Goal: Transaction & Acquisition: Purchase product/service

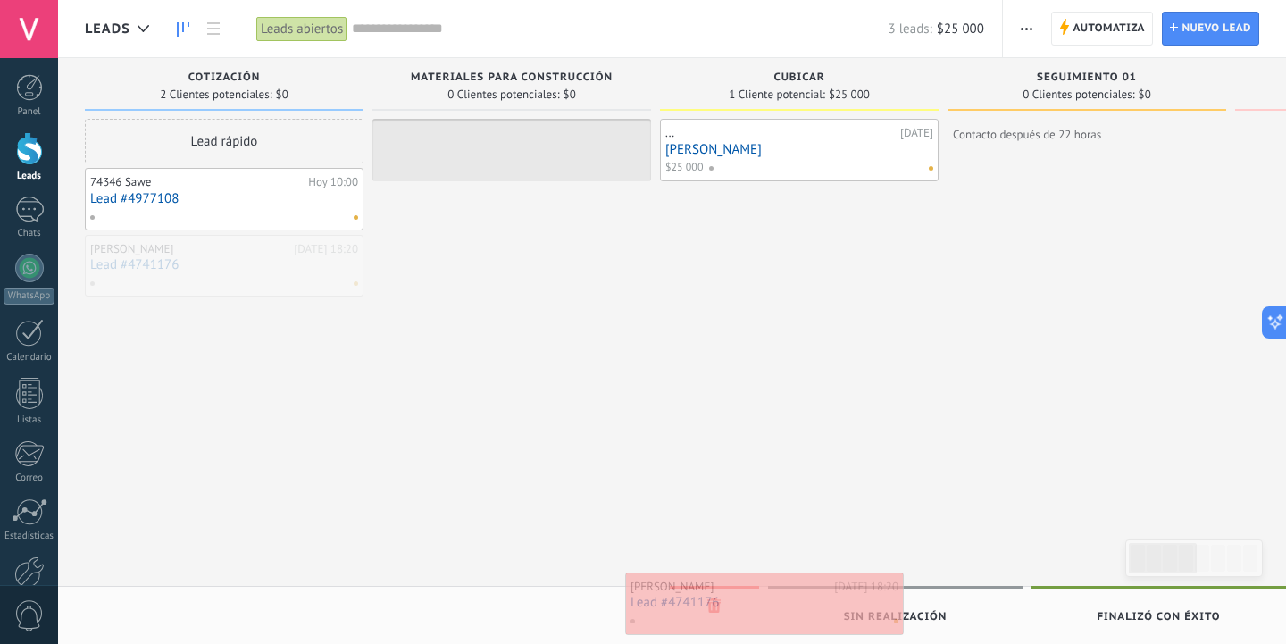
drag, startPoint x: 180, startPoint y: 262, endPoint x: 722, endPoint y: 599, distance: 638.0
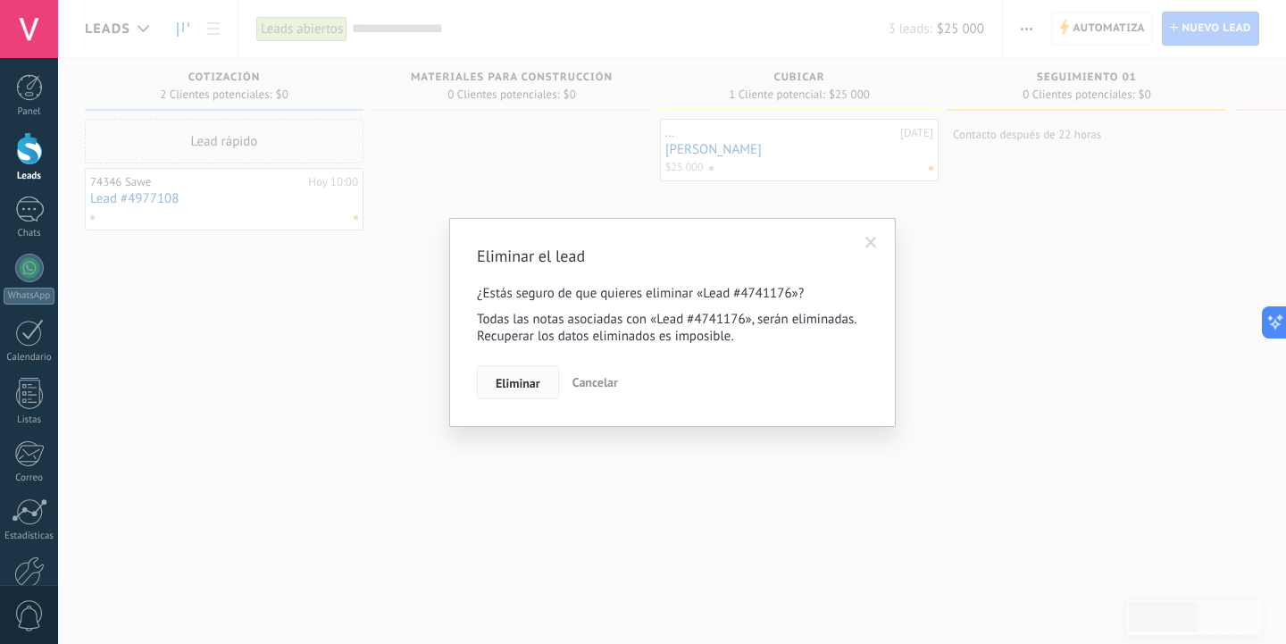
click at [516, 385] on span "Eliminar" at bounding box center [518, 383] width 45 height 13
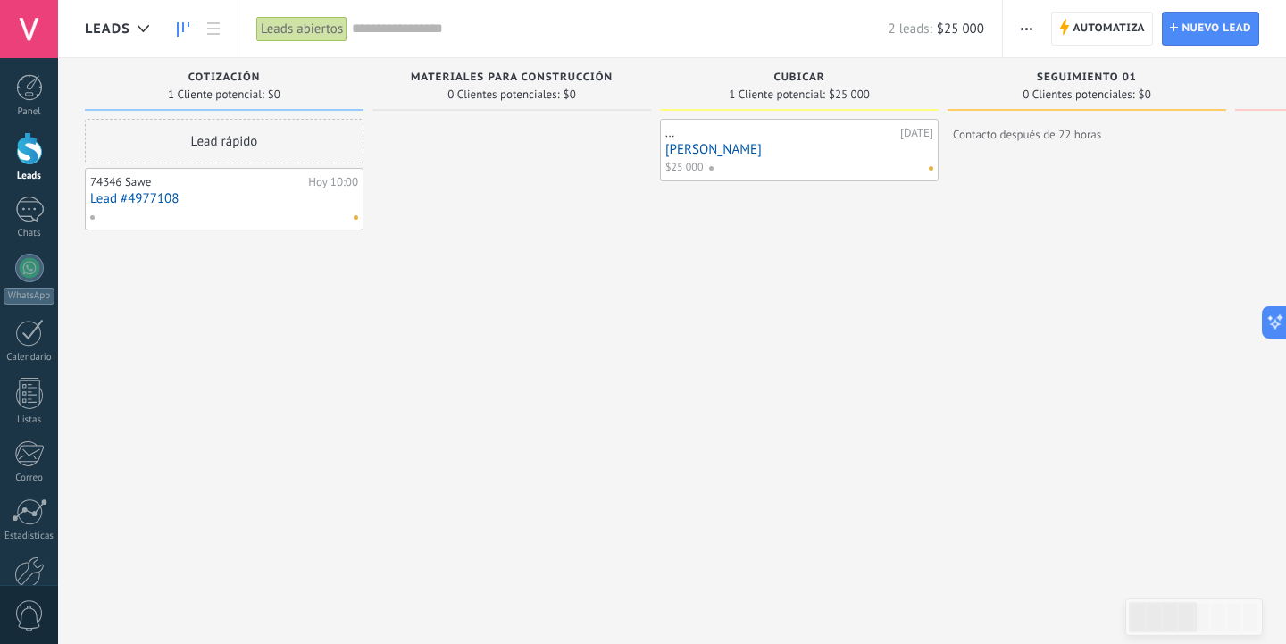
scroll to position [0, 1]
click at [144, 198] on link "Lead #4977108" at bounding box center [224, 198] width 268 height 15
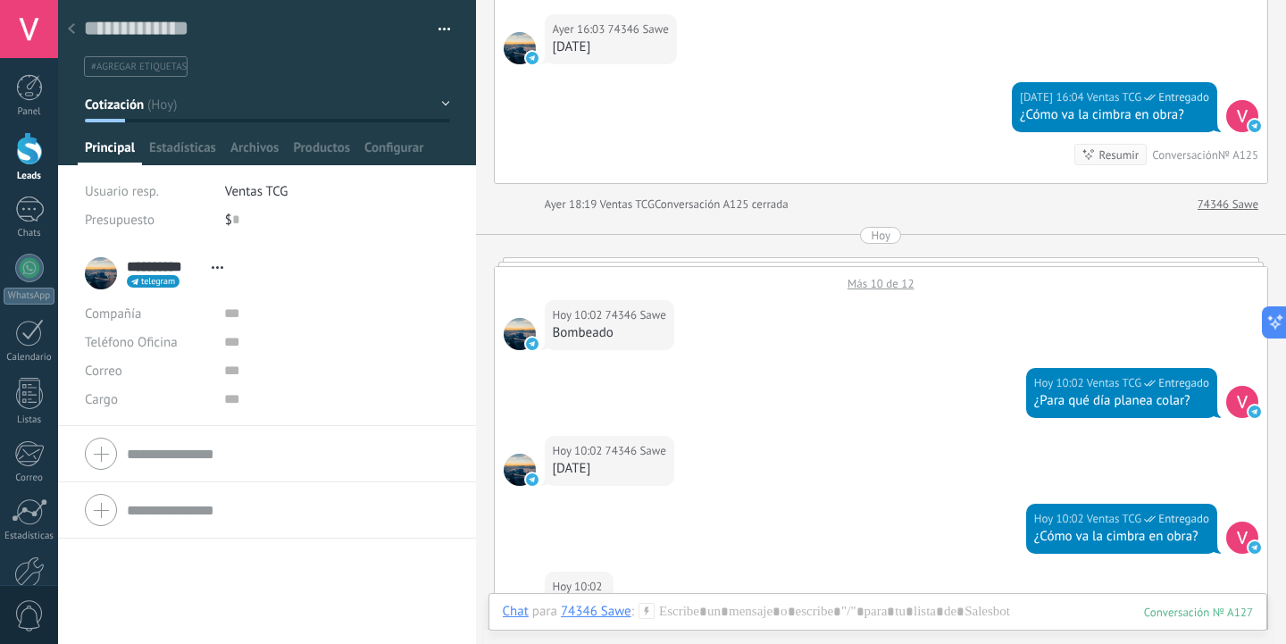
scroll to position [841, 0]
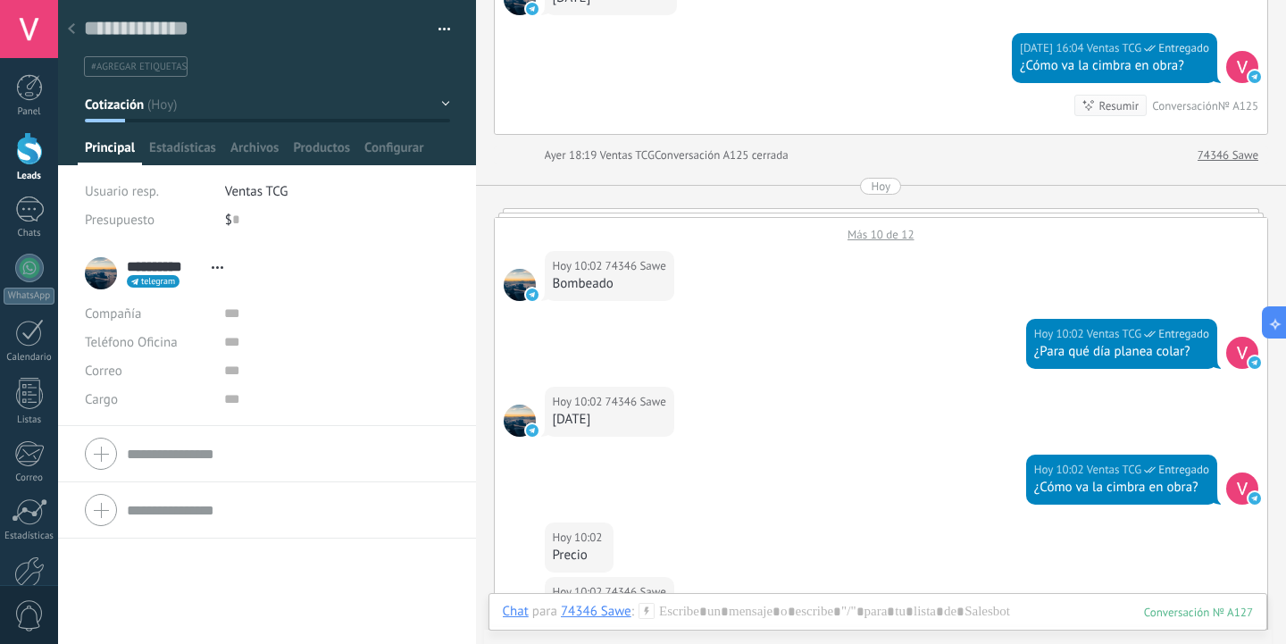
click at [865, 213] on div at bounding box center [881, 212] width 775 height 9
click at [870, 230] on div "Más 10 de 12" at bounding box center [882, 230] width 774 height 24
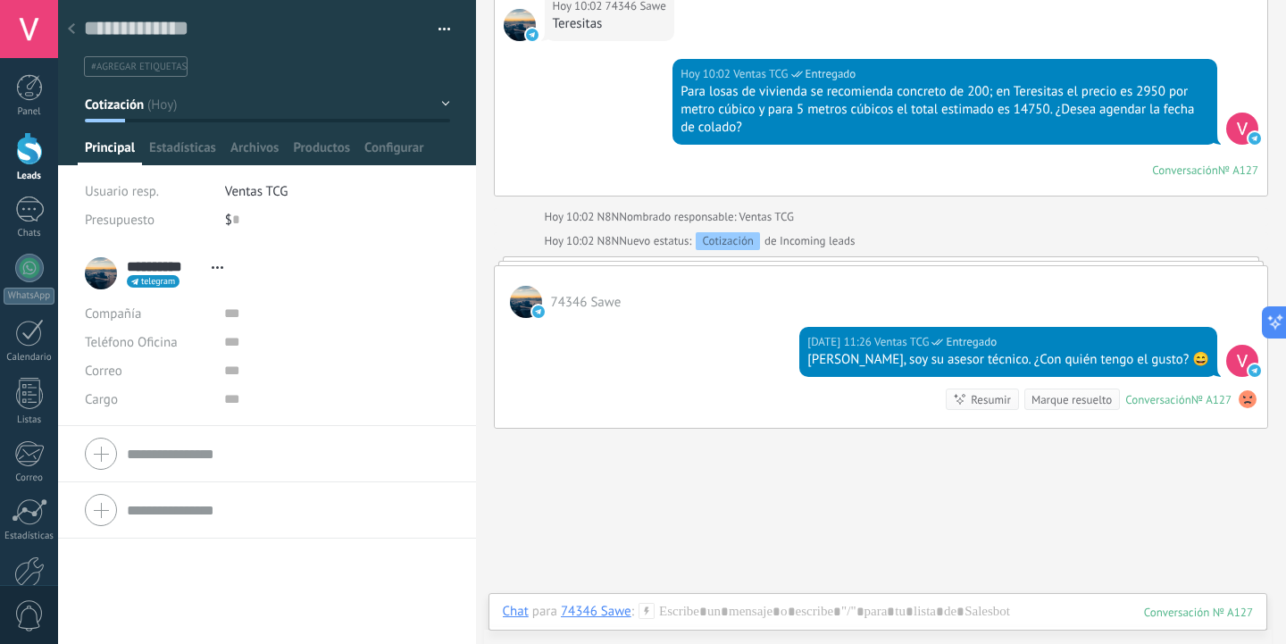
scroll to position [2393, 0]
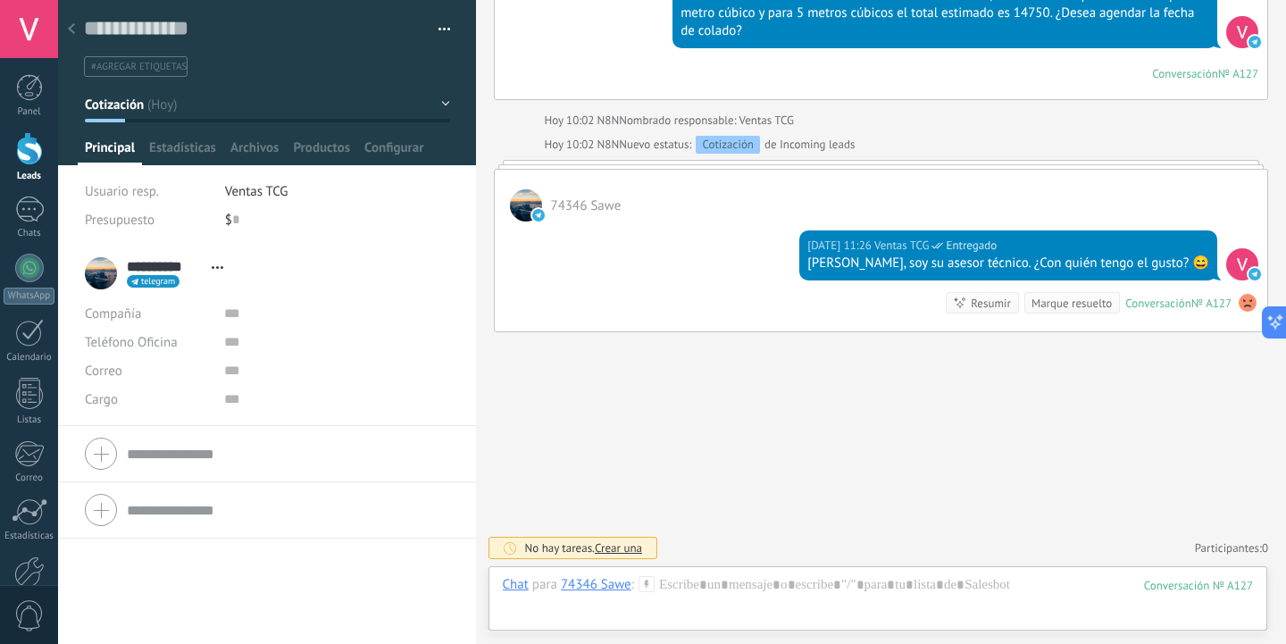
click at [75, 35] on div at bounding box center [71, 30] width 25 height 35
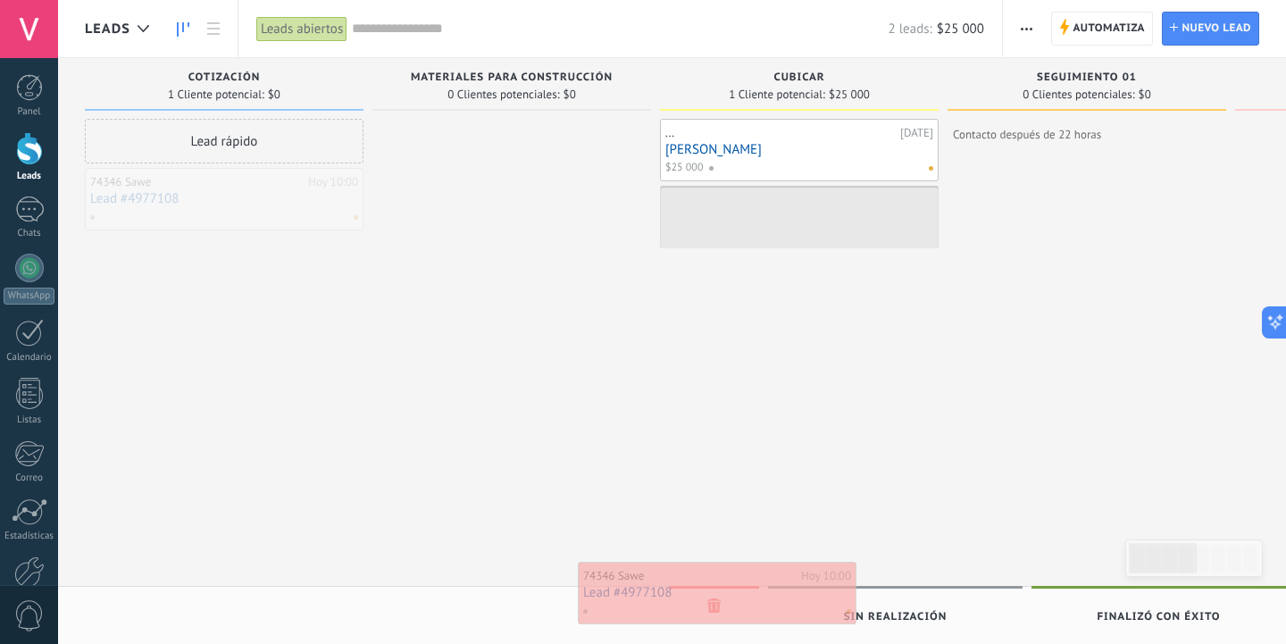
drag, startPoint x: 217, startPoint y: 202, endPoint x: 710, endPoint y: 597, distance: 631.7
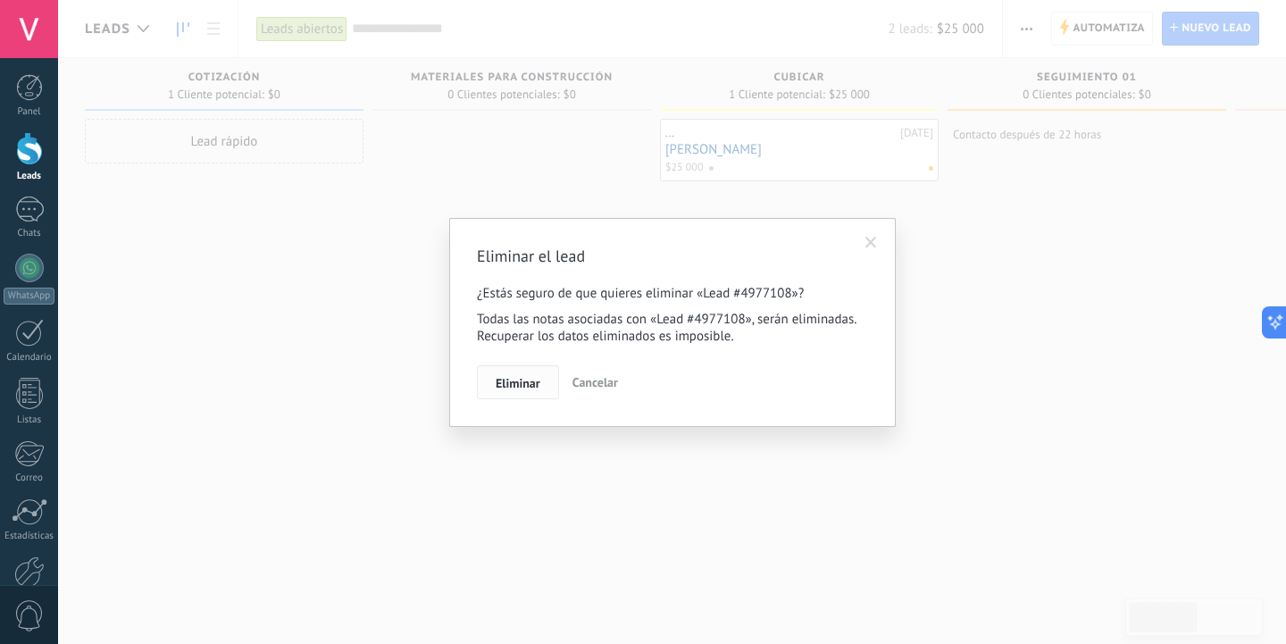
click at [516, 379] on span "Eliminar" at bounding box center [518, 383] width 45 height 13
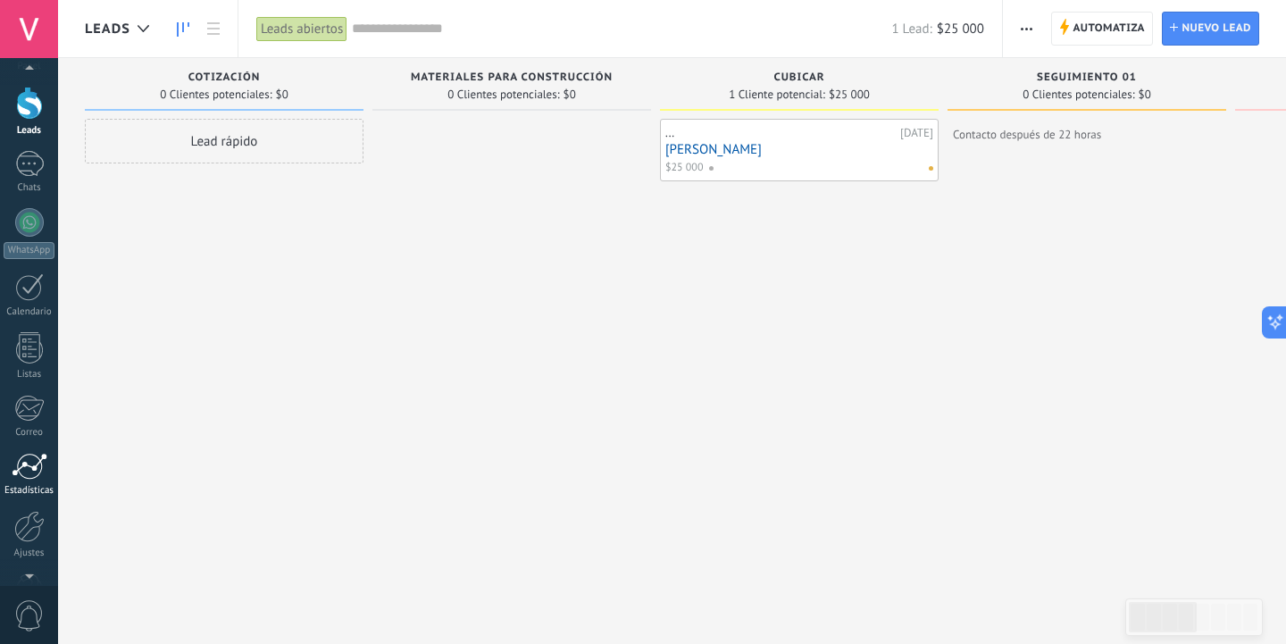
scroll to position [99, 0]
click at [28, 498] on div "Ajustes" at bounding box center [30, 500] width 52 height 12
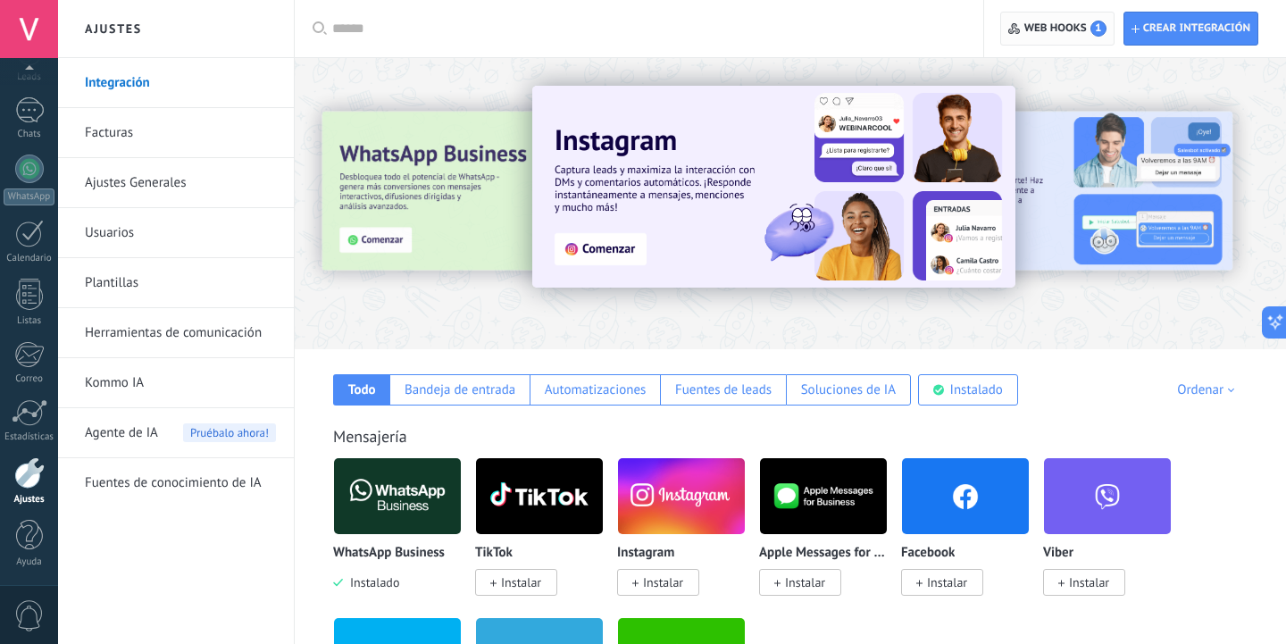
click at [1055, 21] on span "Web hooks 1" at bounding box center [1066, 29] width 82 height 16
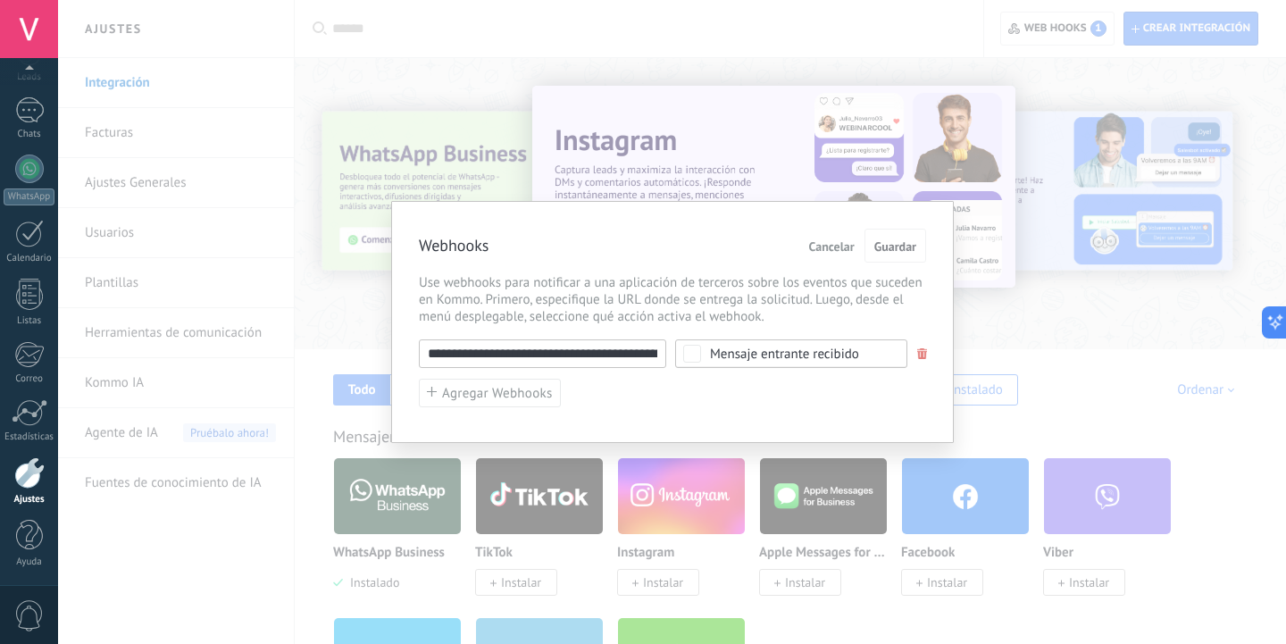
click at [793, 29] on div "**********" at bounding box center [672, 322] width 1228 height 644
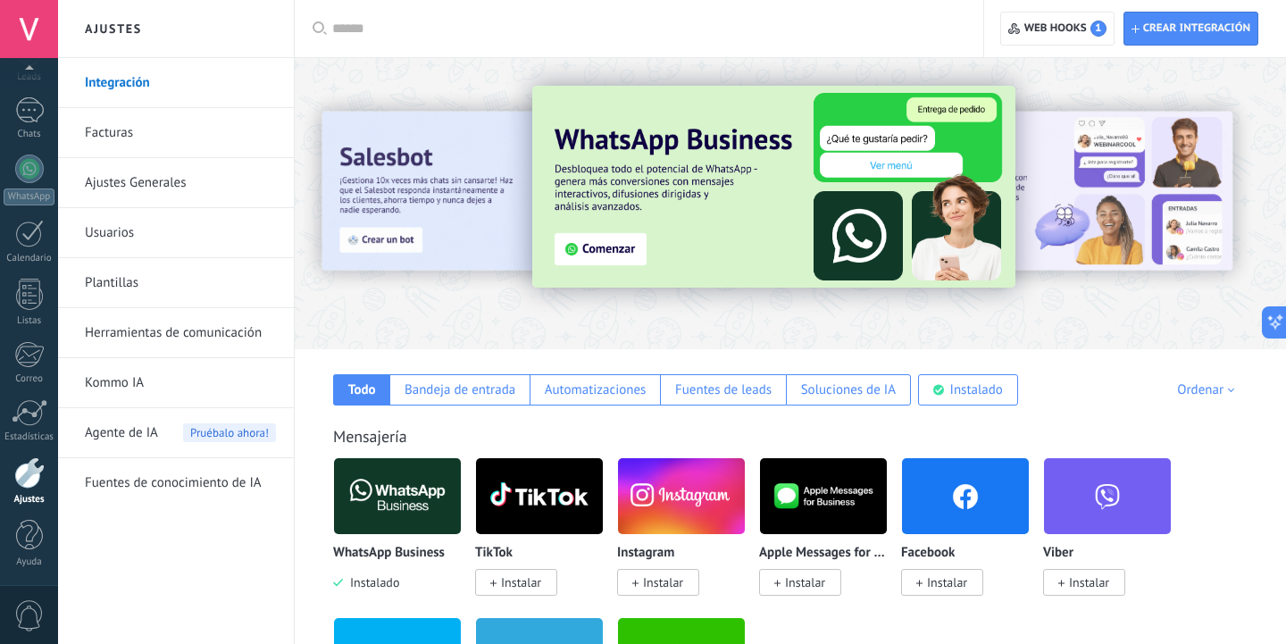
click at [169, 133] on link "Facturas" at bounding box center [180, 133] width 191 height 50
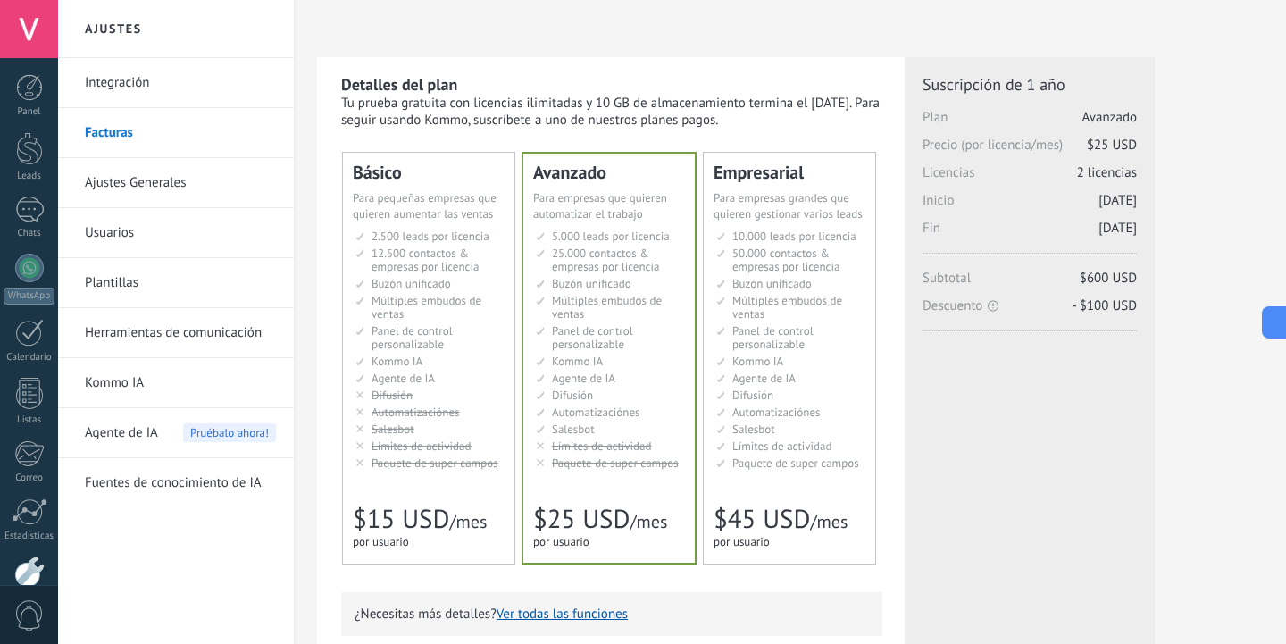
click at [628, 439] on span "Límites de actividad" at bounding box center [602, 446] width 100 height 15
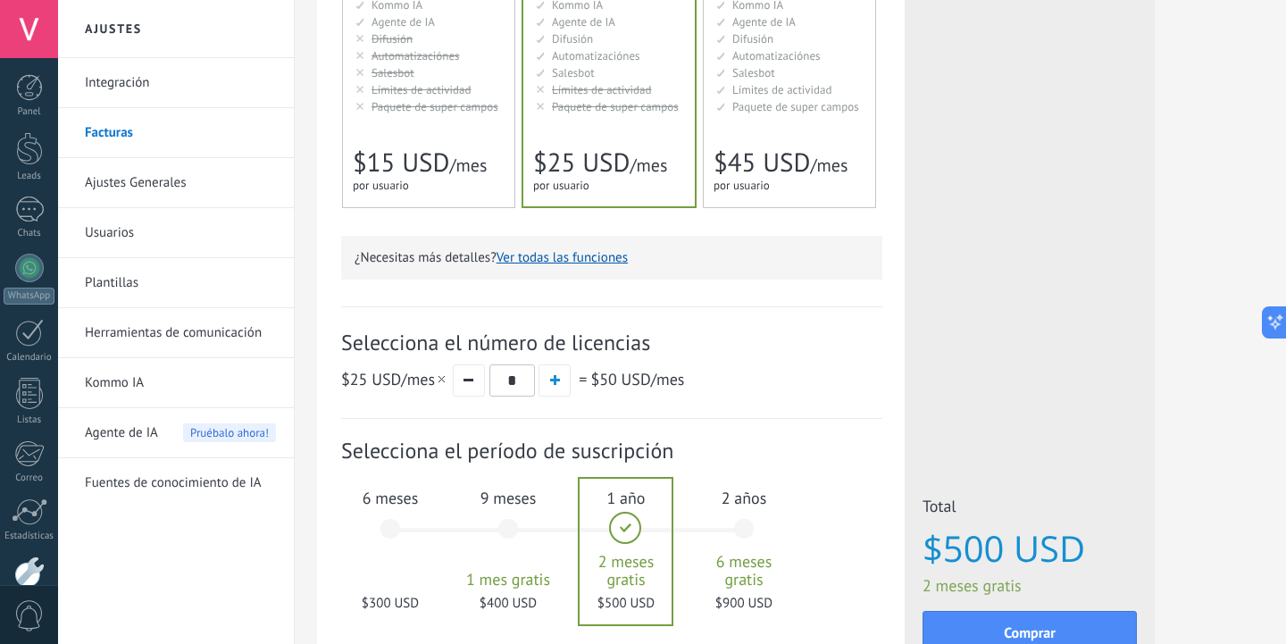
scroll to position [357, 0]
click at [551, 380] on span "button" at bounding box center [555, 379] width 10 height 10
click at [371, 540] on div "6 meses $750 USD" at bounding box center [390, 536] width 96 height 126
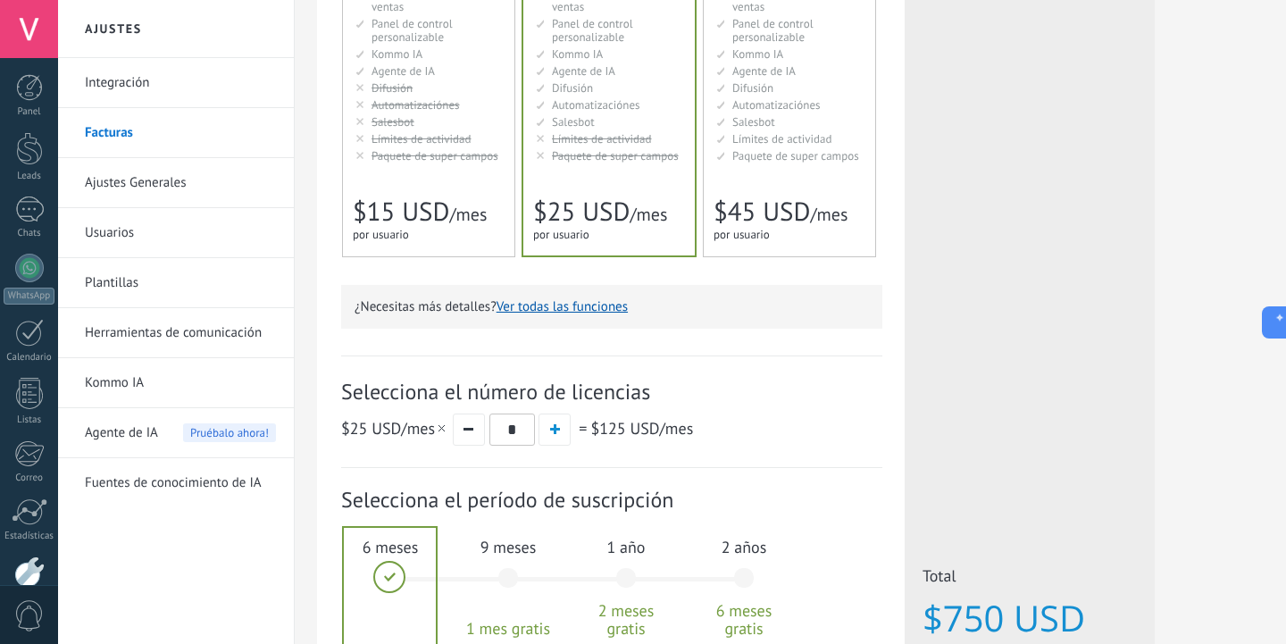
scroll to position [500, 0]
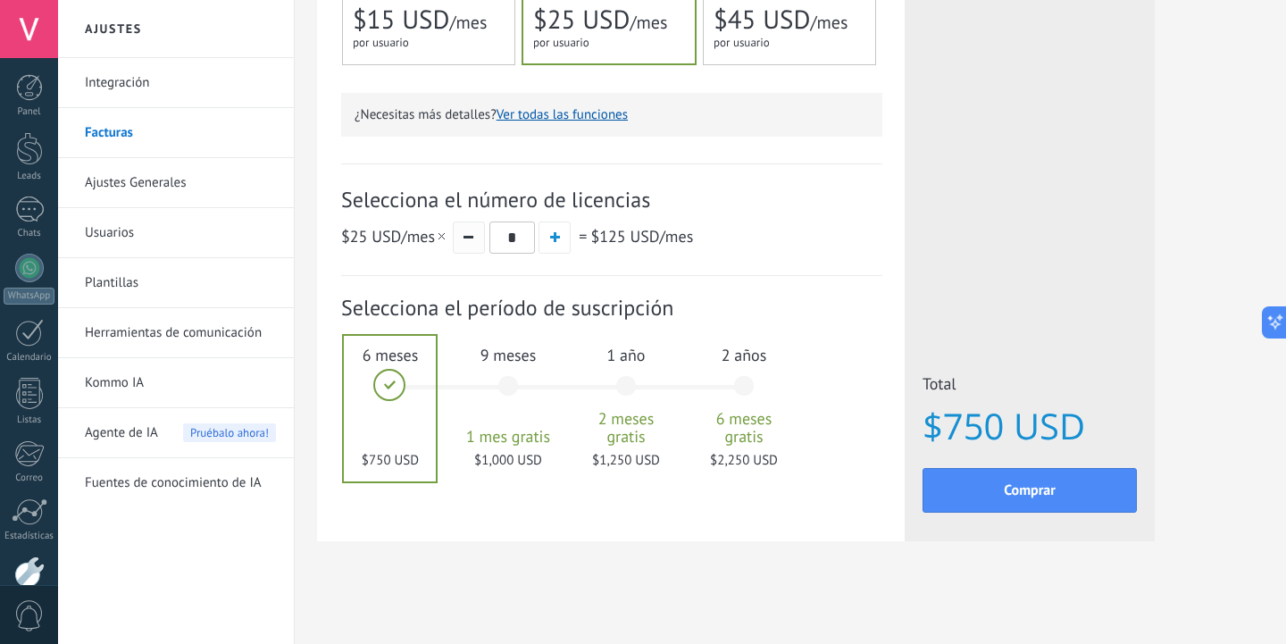
click at [473, 237] on span "button" at bounding box center [469, 237] width 10 height 3
click at [556, 242] on span "button" at bounding box center [555, 237] width 10 height 10
type input "*"
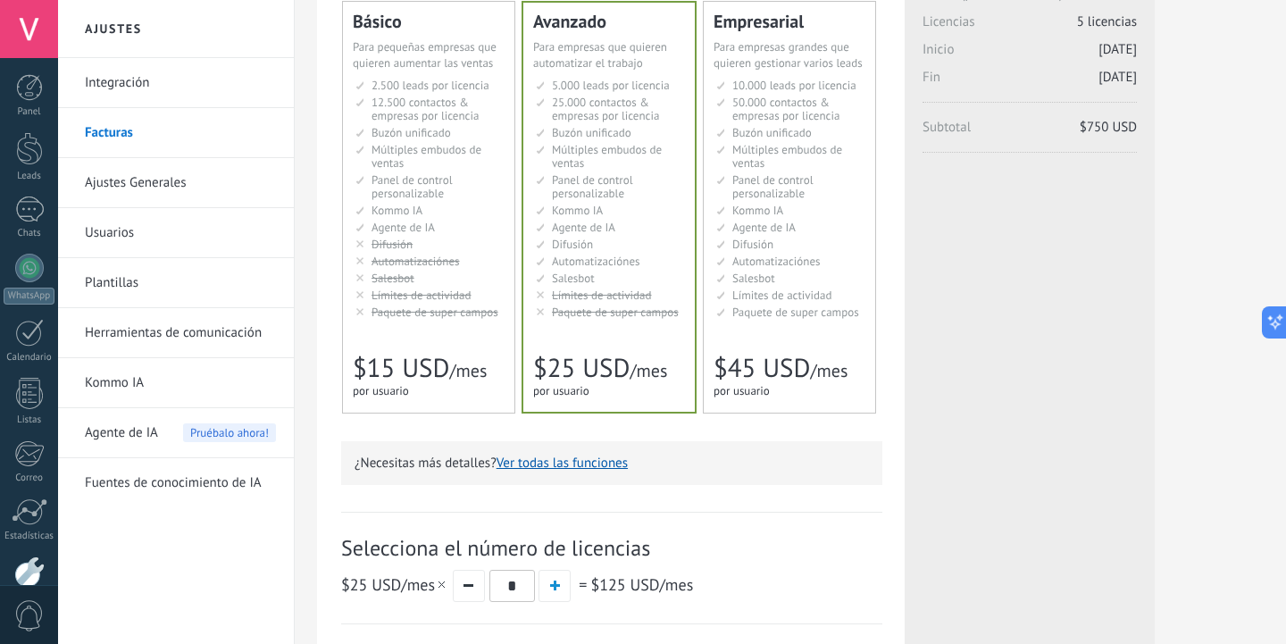
scroll to position [0, 0]
